Goal: Task Accomplishment & Management: Complete application form

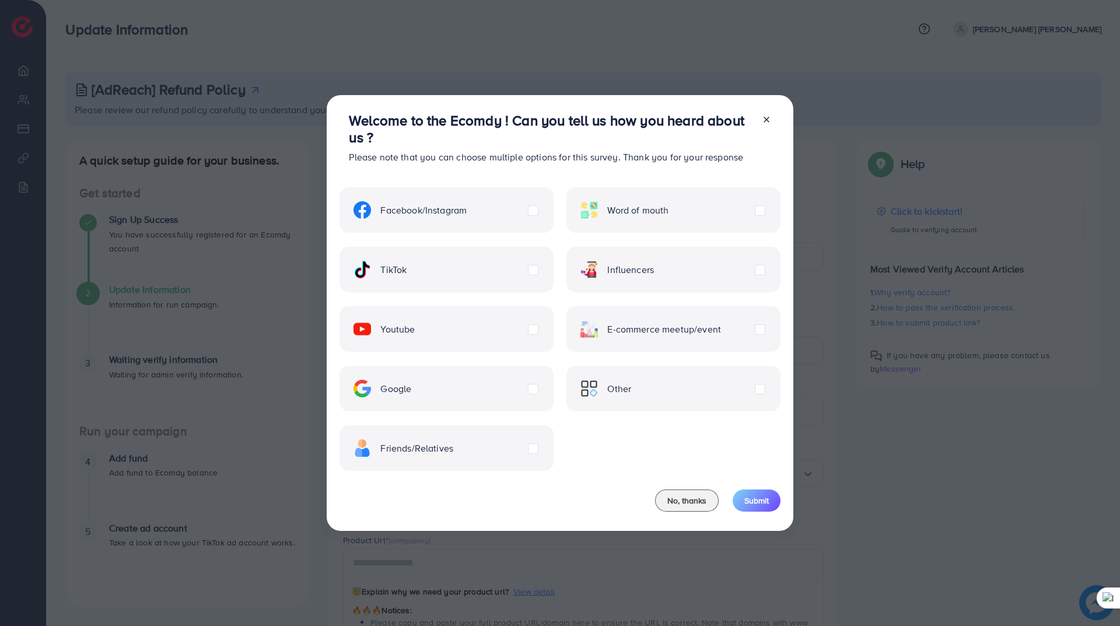
click at [538, 271] on div "TikTok" at bounding box center [445, 269] width 213 height 45
click at [406, 274] on label "TikTok" at bounding box center [379, 269] width 53 height 17
click at [766, 503] on span "Submit" at bounding box center [756, 501] width 24 height 12
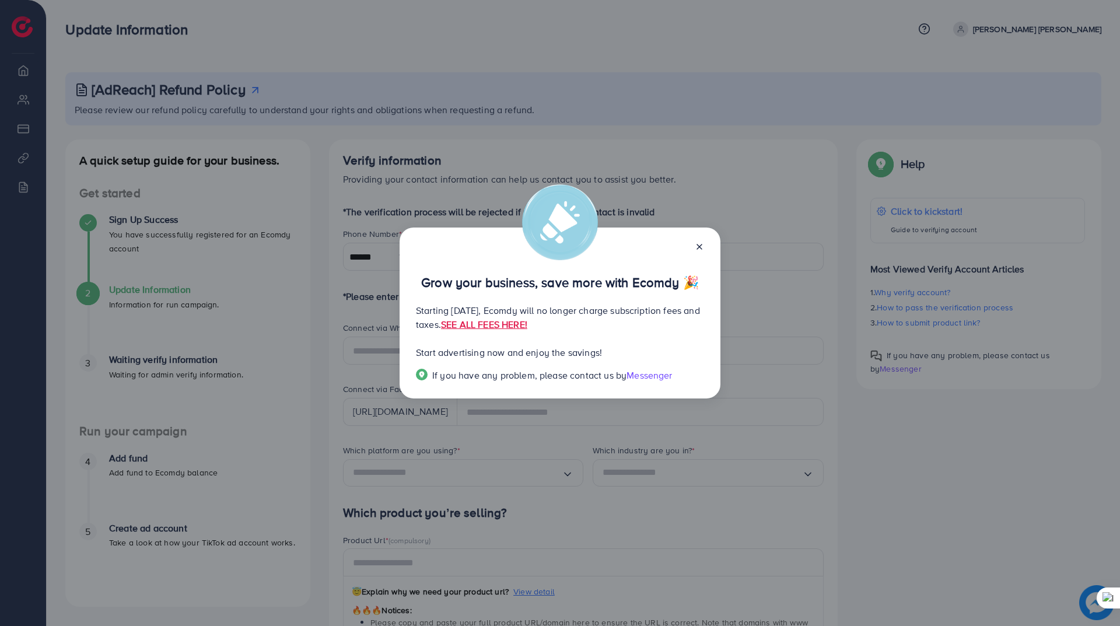
click at [706, 241] on div "Grow your business, save more with Ecomdy 🎉 Starting [DATE], Ecomdy will no lon…" at bounding box center [559, 312] width 321 height 171
click at [695, 244] on icon at bounding box center [699, 246] width 9 height 9
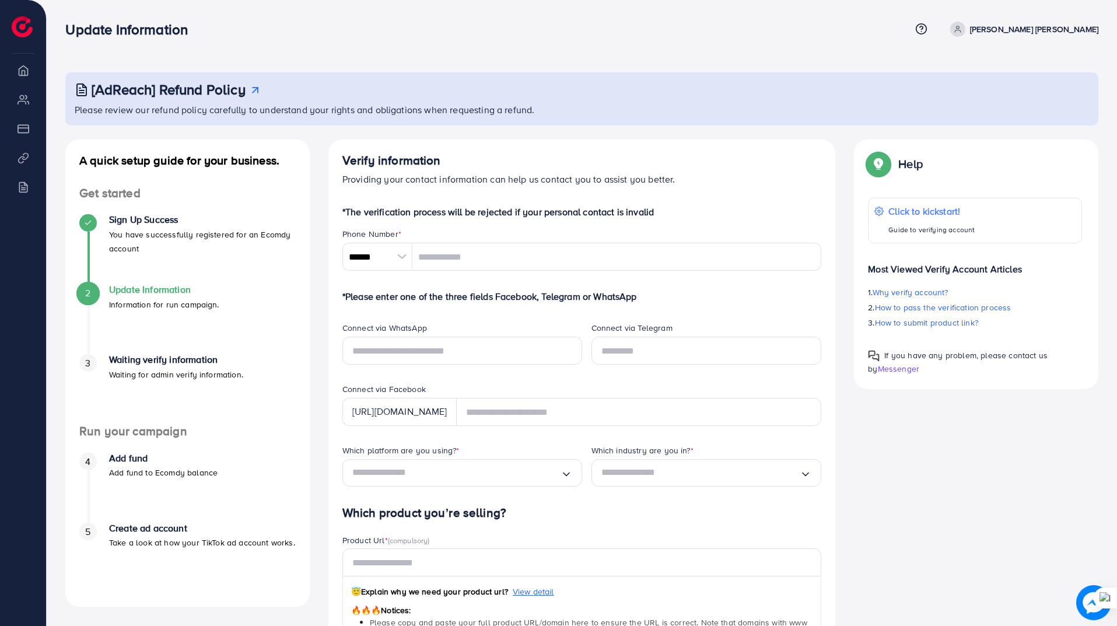
click at [404, 255] on div at bounding box center [402, 257] width 20 height 28
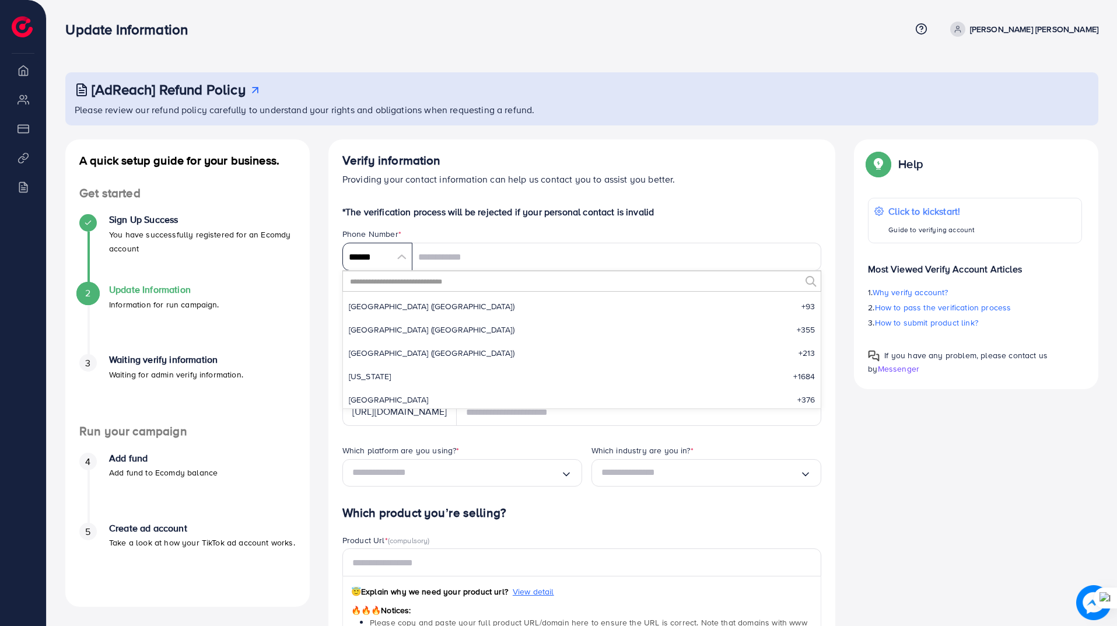
scroll to position [5415, 0]
click at [488, 286] on input "text" at bounding box center [575, 281] width 452 height 20
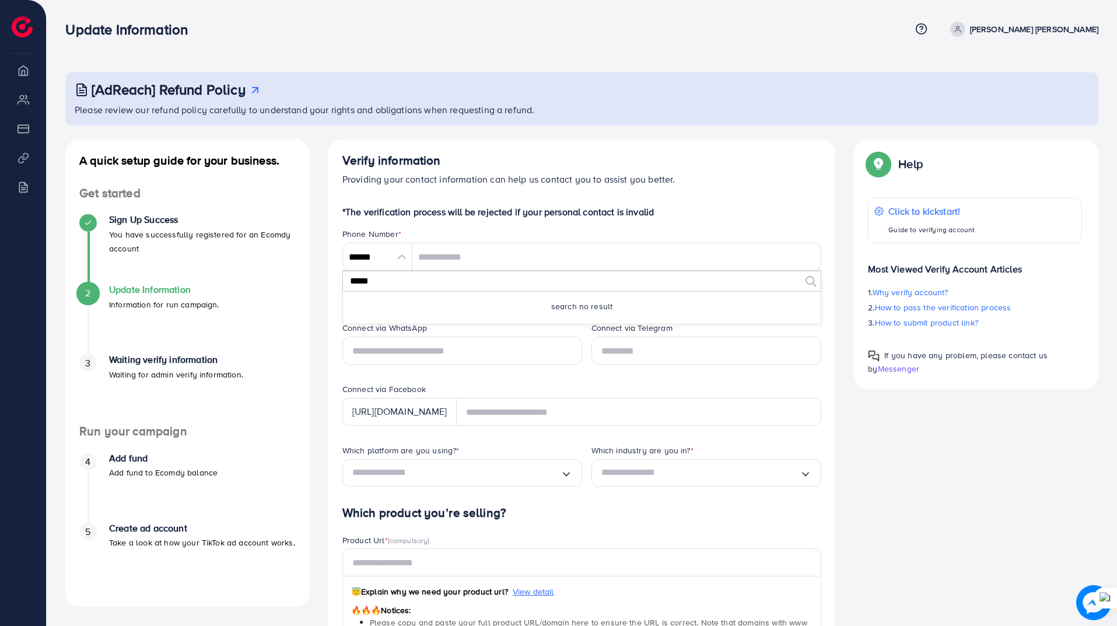
scroll to position [0, 0]
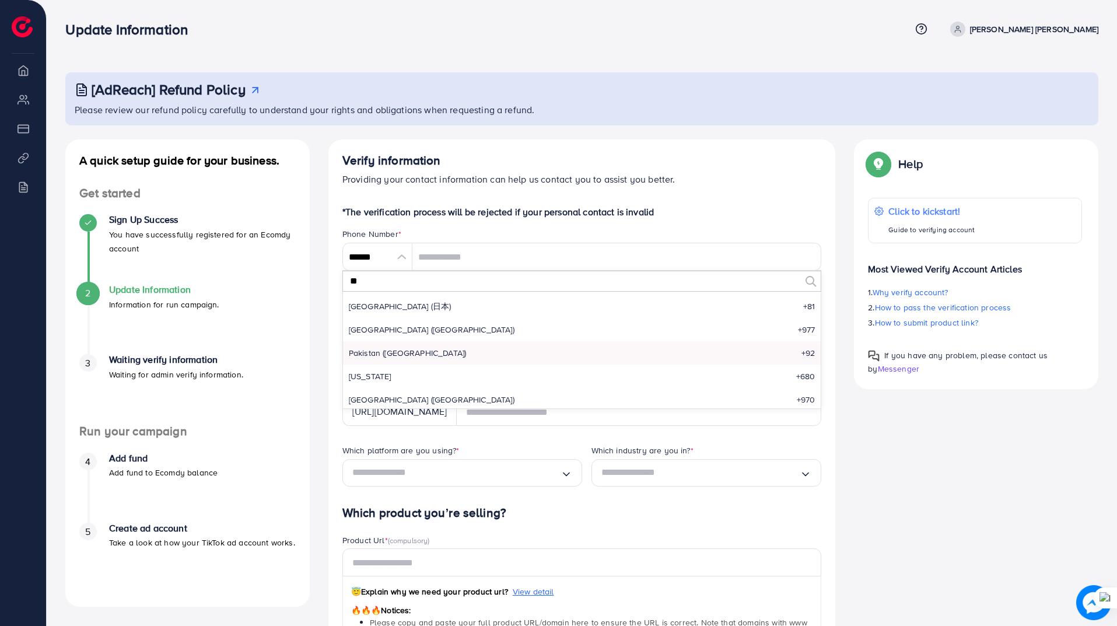
type input "**"
click at [474, 356] on li "Pakistan (‫[GEOGRAPHIC_DATA]‬‎) +92" at bounding box center [582, 352] width 478 height 23
type input "******"
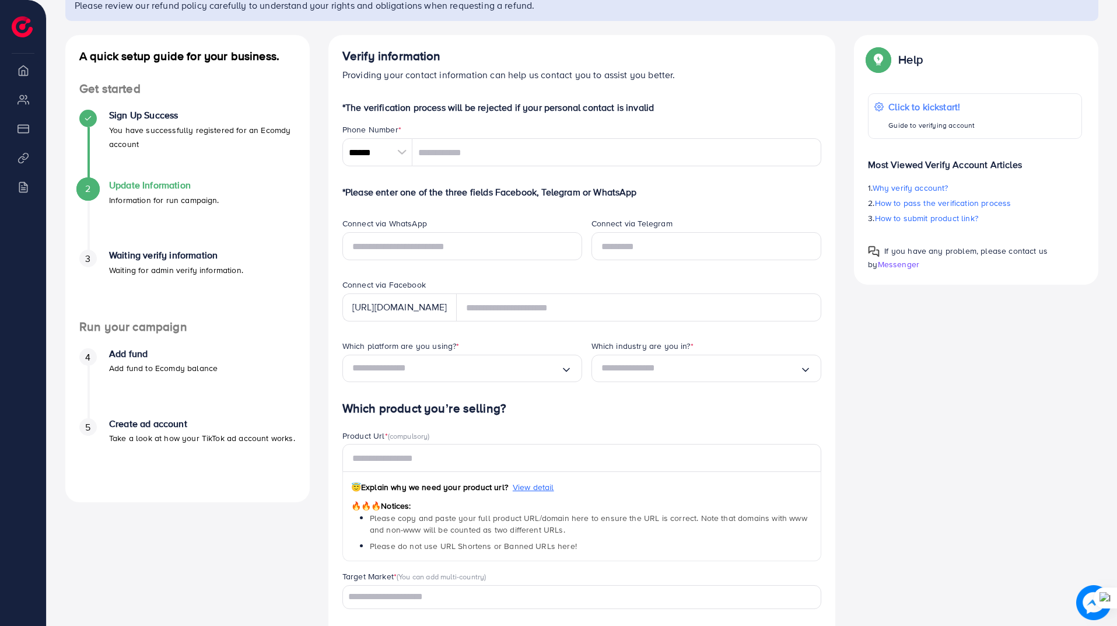
scroll to position [117, 0]
